Goal: Information Seeking & Learning: Learn about a topic

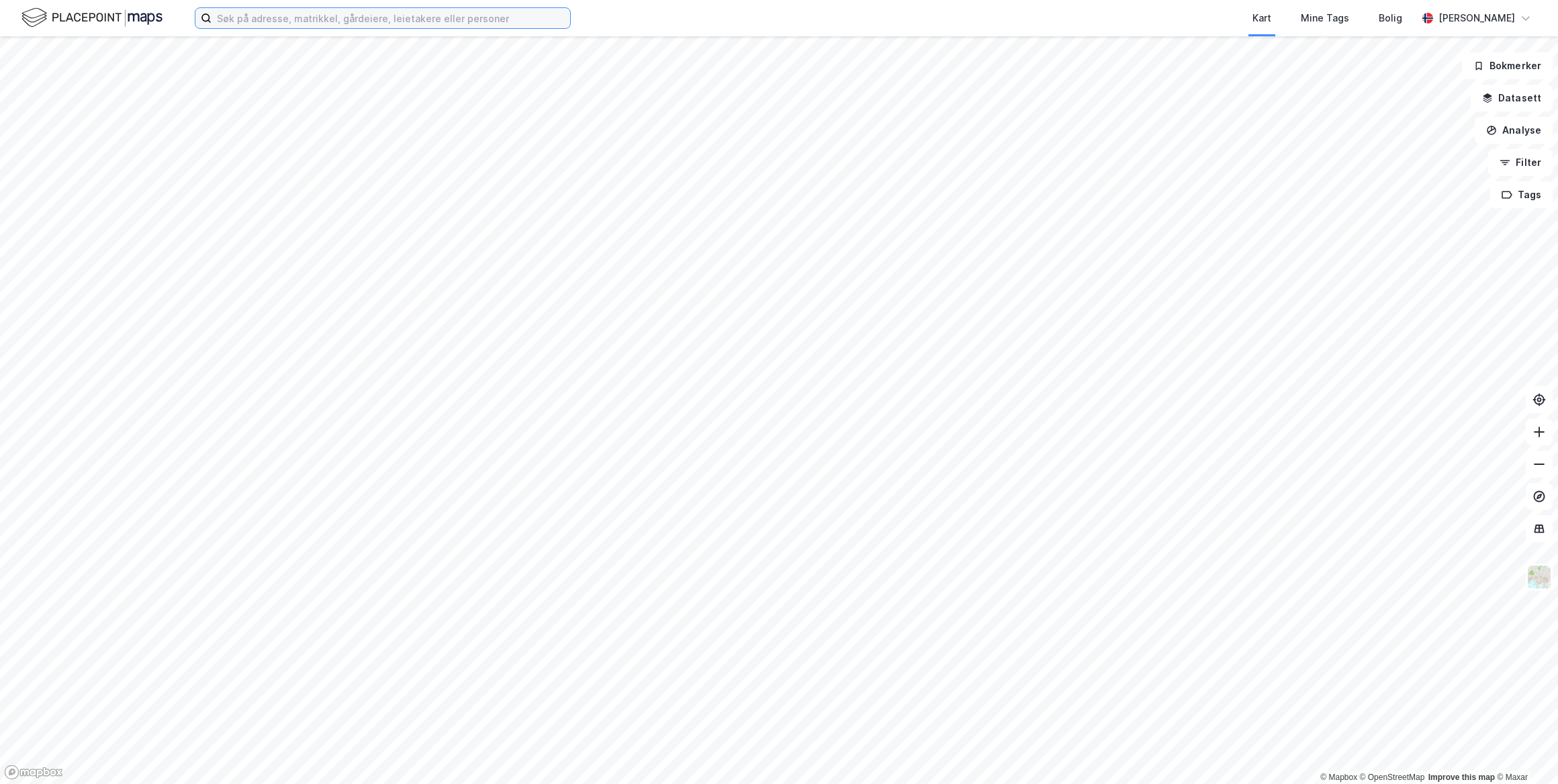
click at [323, 20] on input at bounding box center [391, 18] width 359 height 20
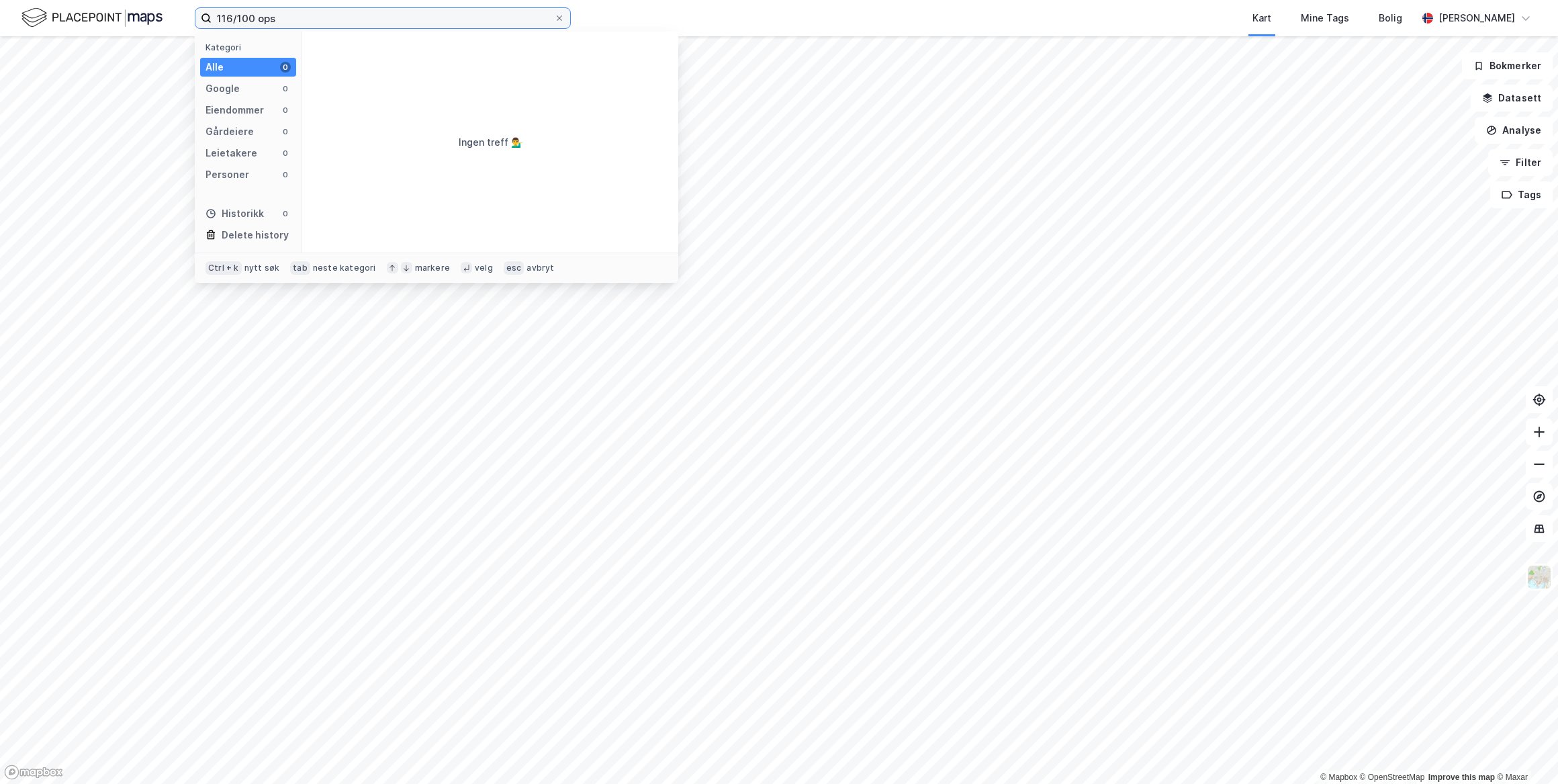
click at [323, 20] on input "116/100 ops" at bounding box center [382, 18] width 343 height 20
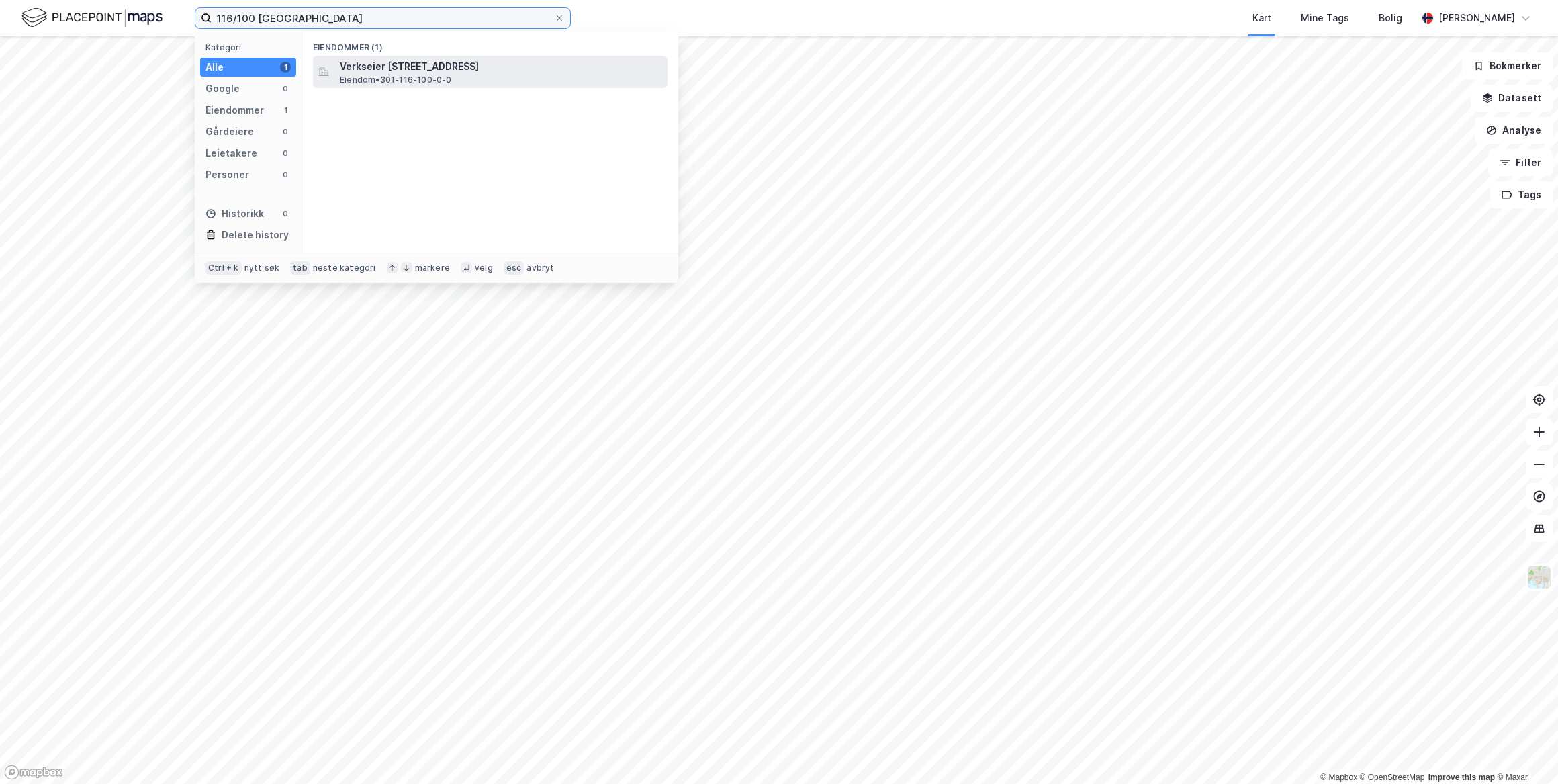
type input "116/100 [GEOGRAPHIC_DATA]"
click at [347, 69] on span "Verkseier [STREET_ADDRESS]" at bounding box center [501, 66] width 322 height 16
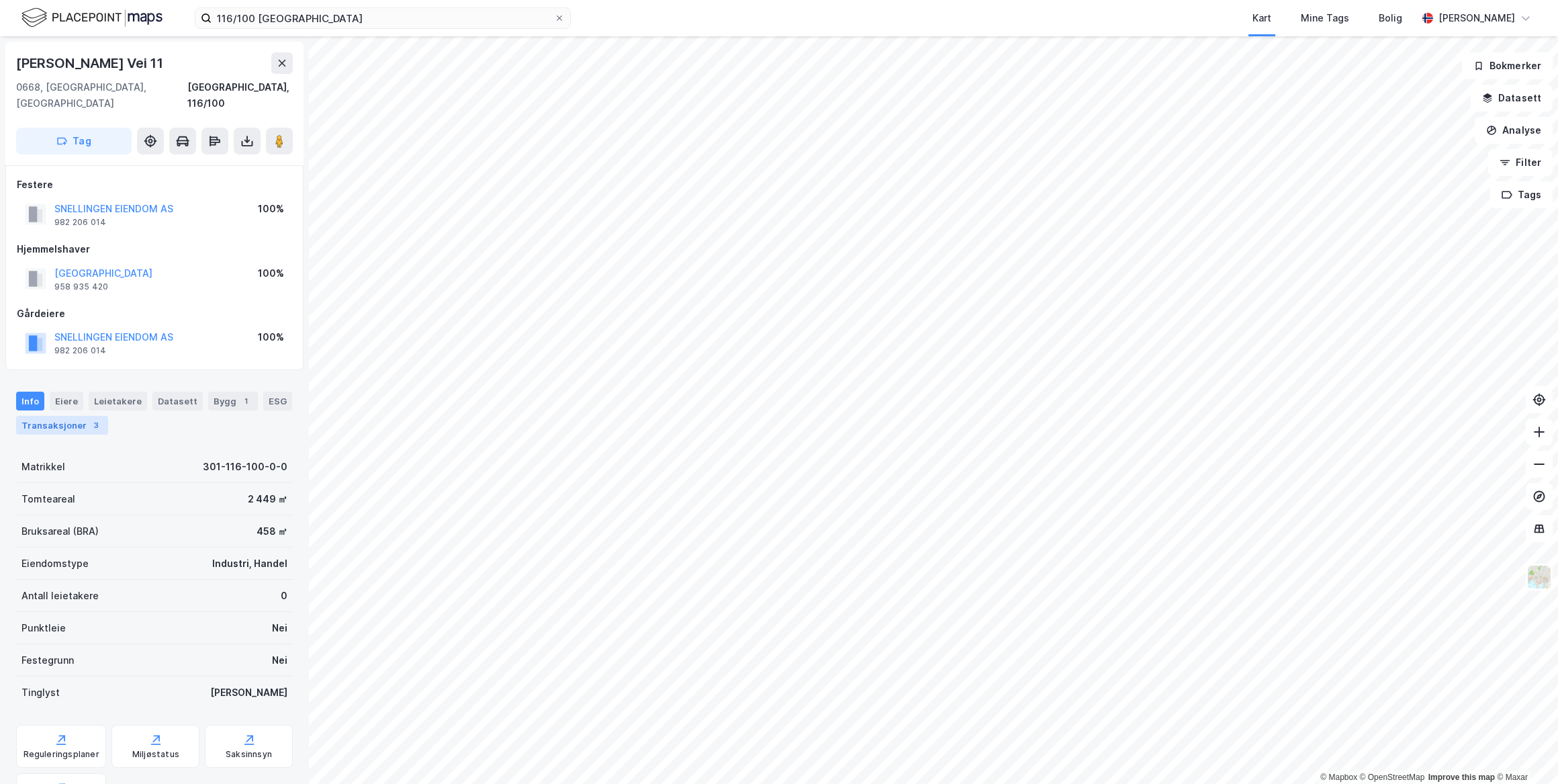
click at [82, 416] on div "Transaksjoner 3" at bounding box center [62, 425] width 92 height 19
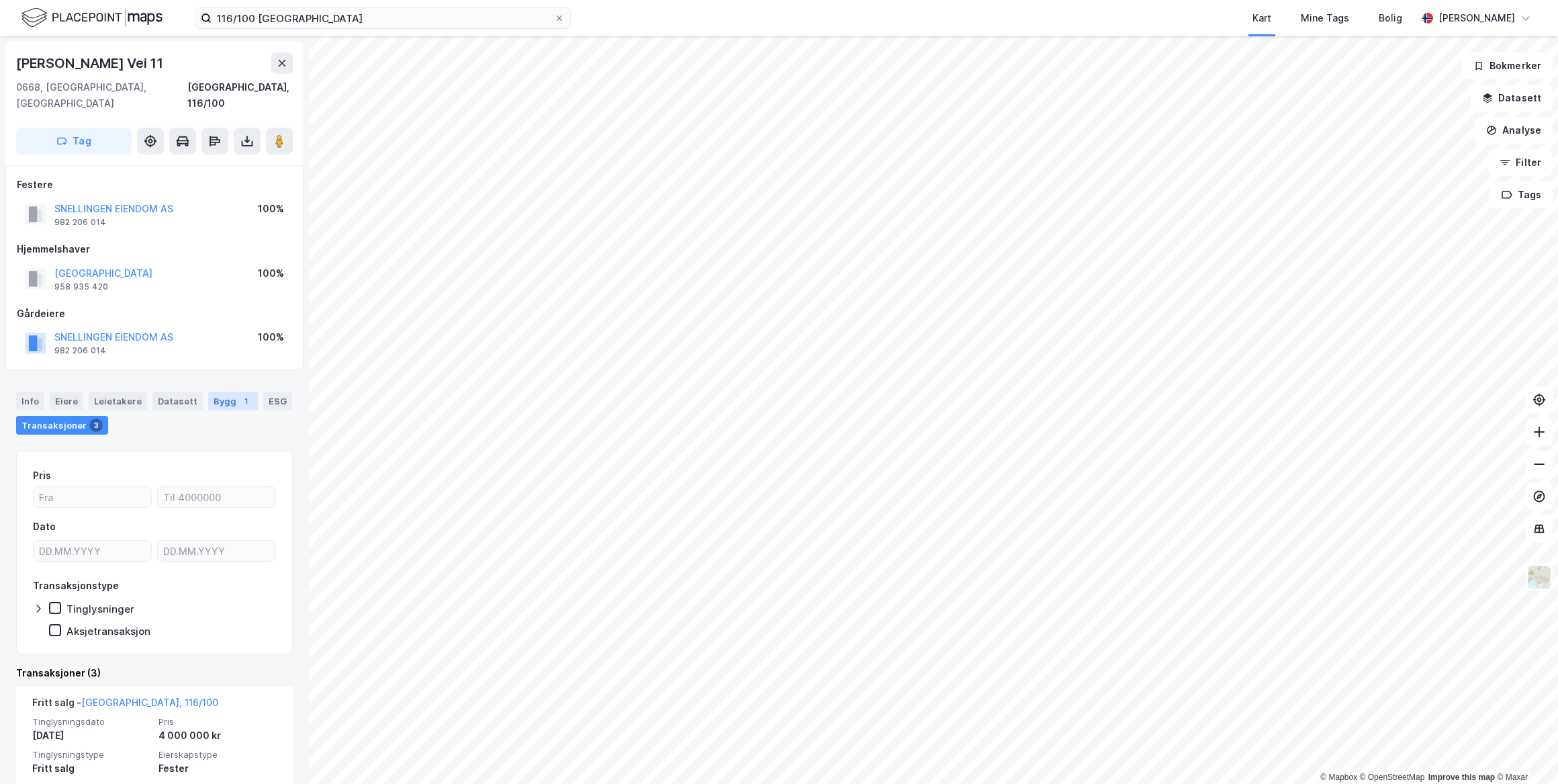
click at [225, 392] on div "Bygg 1" at bounding box center [233, 401] width 50 height 19
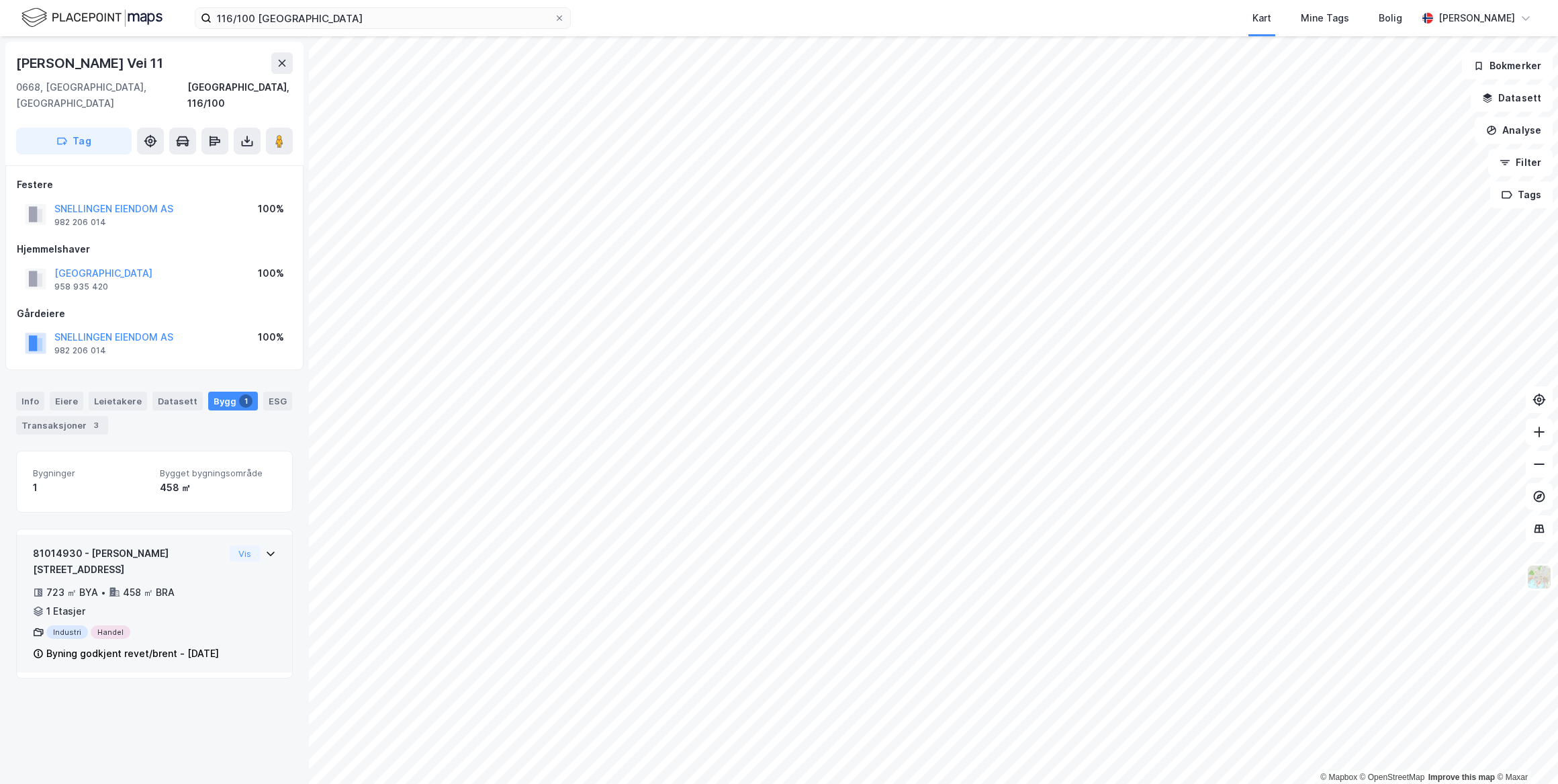
click at [194, 548] on div "81014930 - [PERSON_NAME] vei 11 723 ㎡ BYA • 458 ㎡ BRA • 1 Etasjer Industri Hand…" at bounding box center [129, 604] width 192 height 116
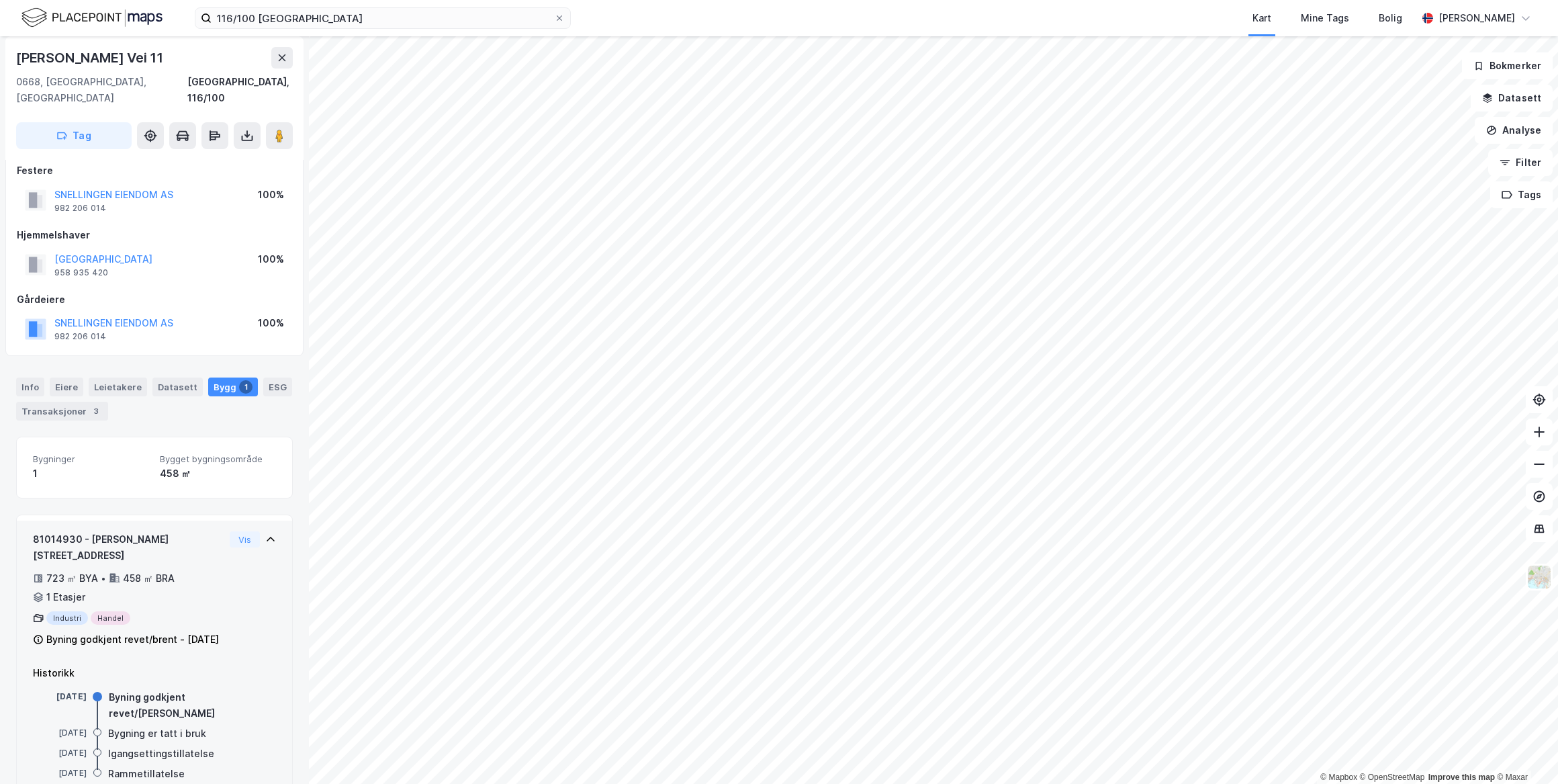
scroll to position [17, 0]
click at [267, 534] on icon at bounding box center [270, 536] width 8 height 5
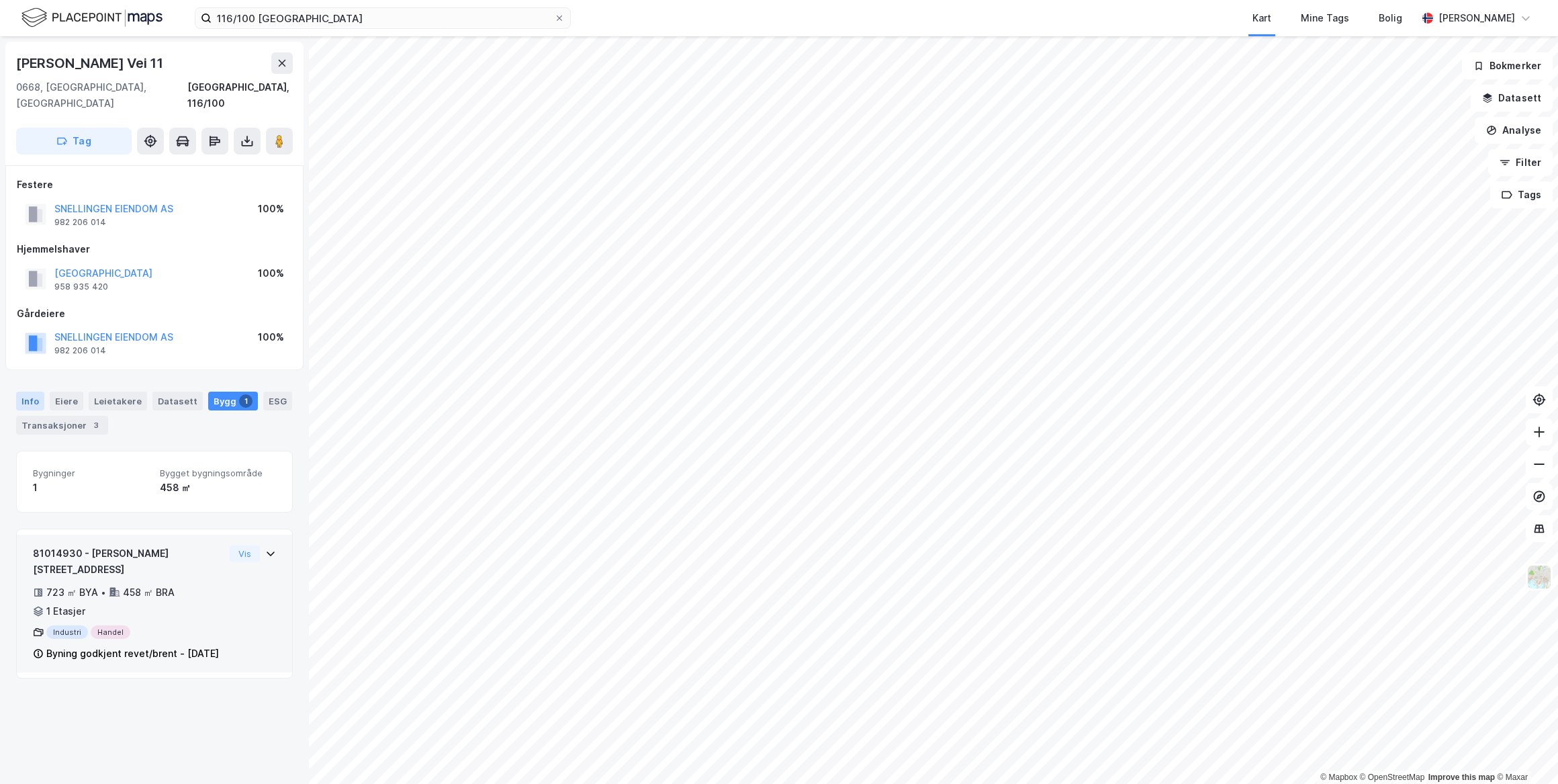
click at [35, 392] on div "Info" at bounding box center [30, 401] width 28 height 19
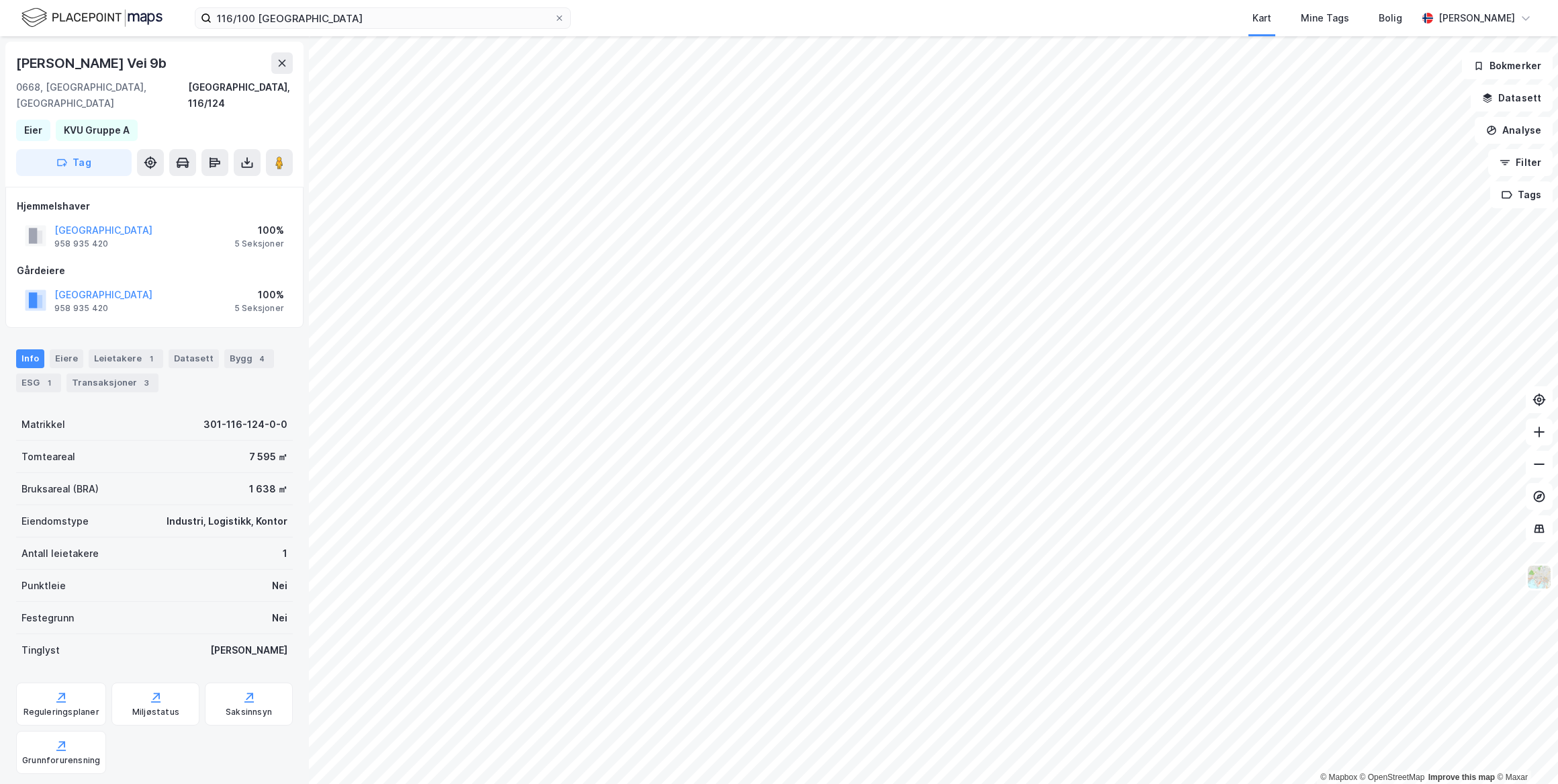
scroll to position [17, 0]
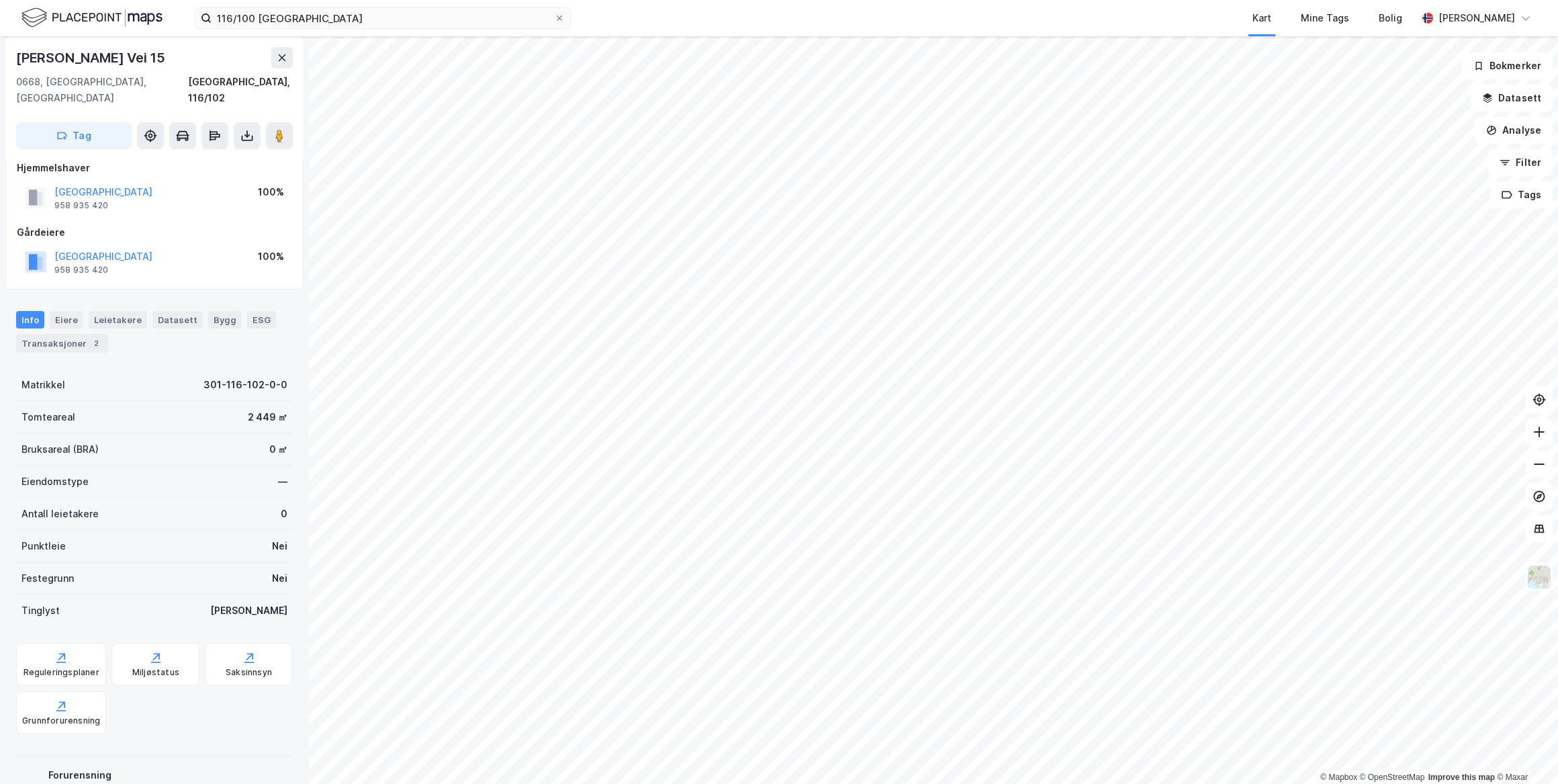
scroll to position [17, 0]
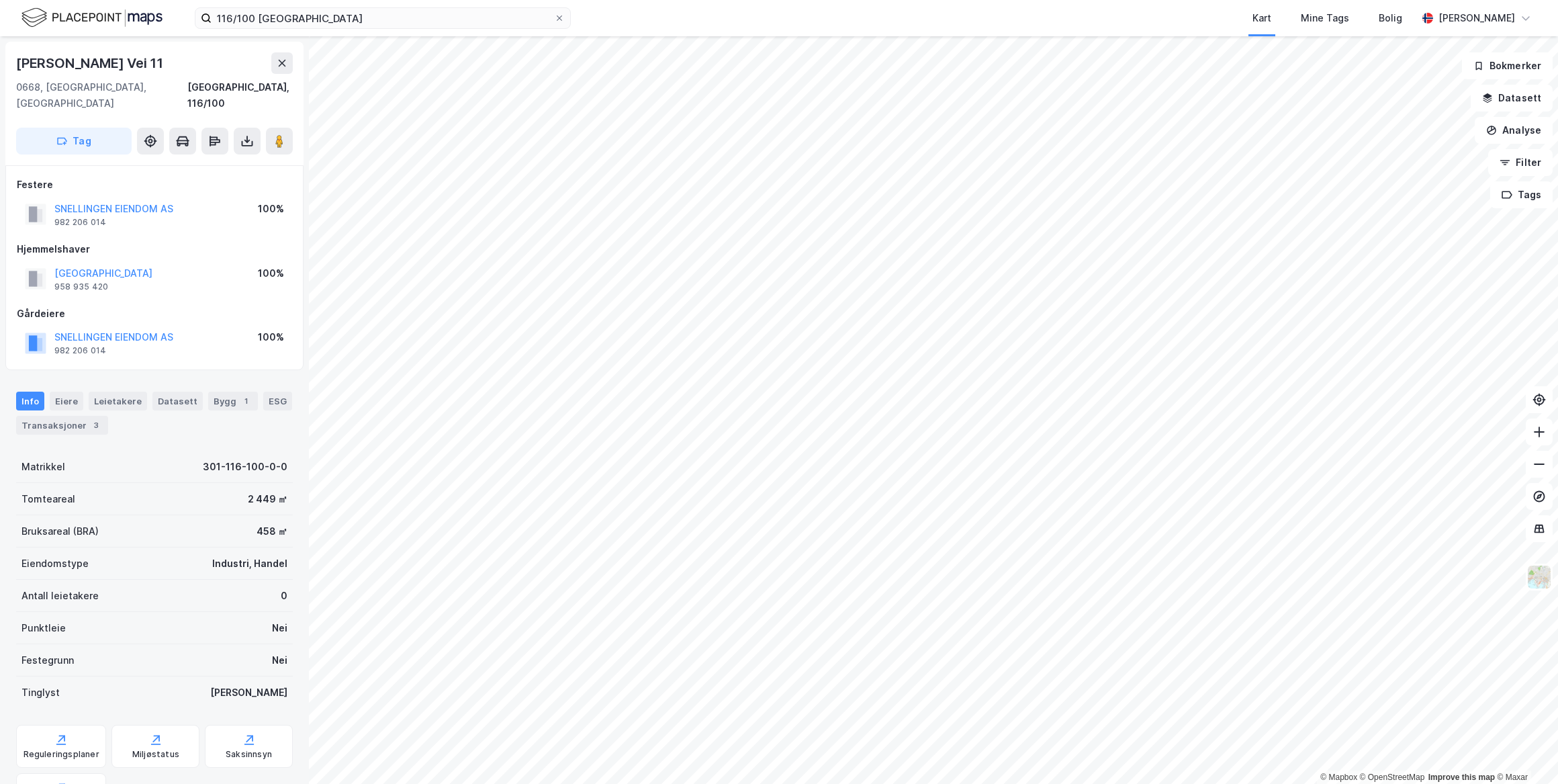
scroll to position [17, 0]
